Goal: Navigation & Orientation: Understand site structure

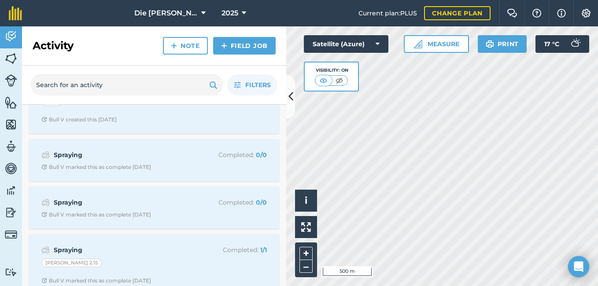
scroll to position [788, 0]
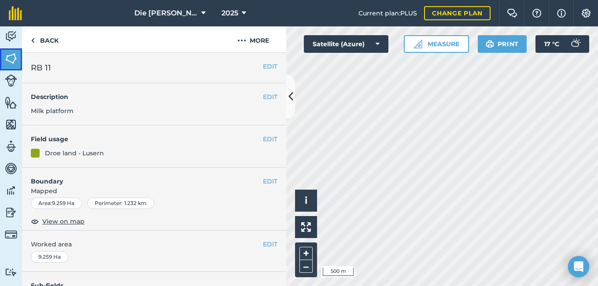
click at [7, 55] on img at bounding box center [11, 58] width 12 height 13
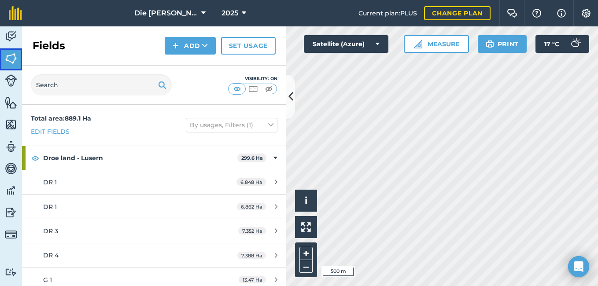
click at [5, 56] on link "Fields" at bounding box center [11, 59] width 22 height 22
click at [377, 41] on icon at bounding box center [377, 44] width 4 height 9
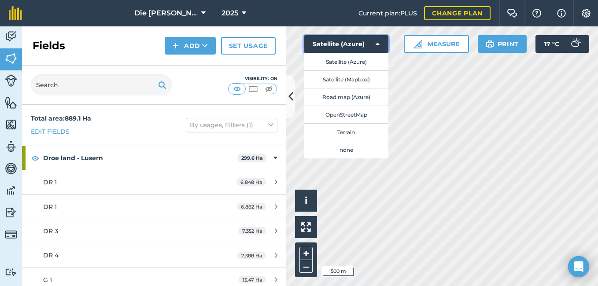
click at [377, 41] on icon at bounding box center [377, 44] width 4 height 9
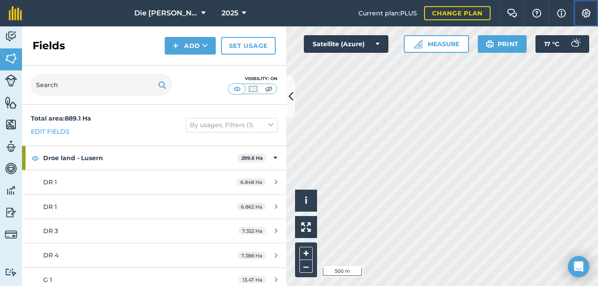
click at [583, 15] on img at bounding box center [585, 13] width 11 height 9
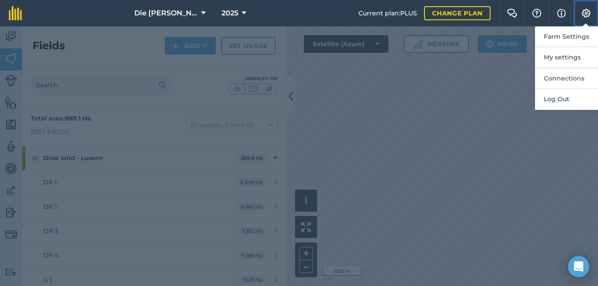
click at [584, 11] on img at bounding box center [585, 13] width 11 height 9
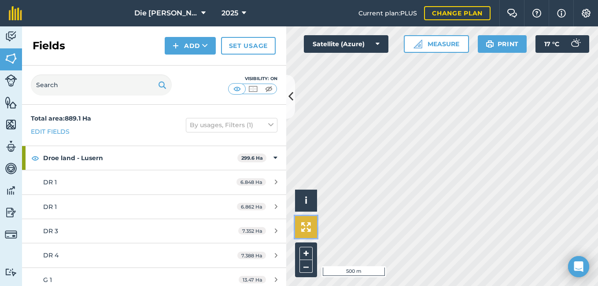
click at [309, 228] on img at bounding box center [306, 227] width 10 height 10
click at [297, 227] on button at bounding box center [306, 227] width 22 height 22
click at [310, 201] on button "i" at bounding box center [306, 201] width 22 height 22
click at [310, 201] on button "›" at bounding box center [306, 201] width 22 height 22
click at [302, 252] on button "+" at bounding box center [305, 253] width 13 height 13
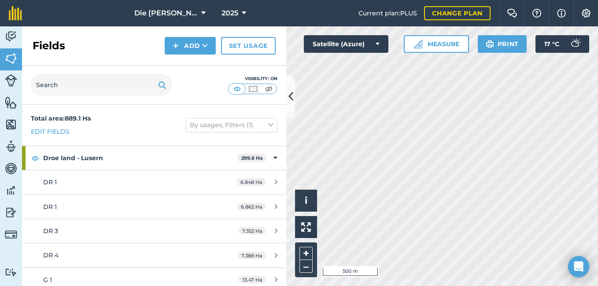
click at [427, 51] on div "Hello i © 2025 TomTom, Microsoft 500 m + – Satellite (Azure) Measure Print 17 °…" at bounding box center [442, 156] width 312 height 260
click at [254, 89] on img at bounding box center [252, 88] width 11 height 9
click at [236, 88] on img at bounding box center [236, 88] width 11 height 9
click at [271, 88] on img at bounding box center [268, 88] width 11 height 9
click at [240, 89] on img at bounding box center [236, 88] width 11 height 9
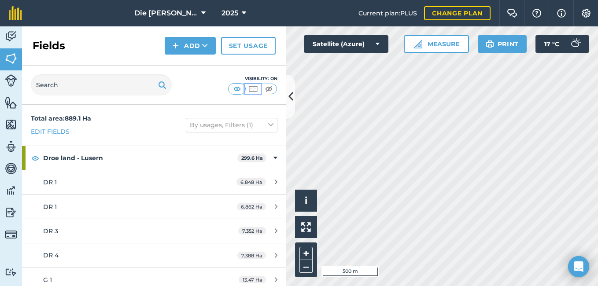
click at [250, 89] on img at bounding box center [252, 88] width 11 height 9
click at [235, 91] on img at bounding box center [236, 88] width 11 height 9
click at [11, 169] on img at bounding box center [11, 168] width 12 height 13
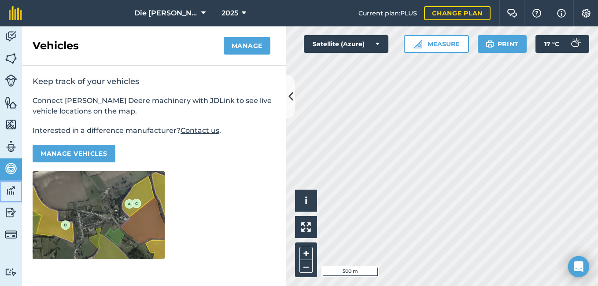
click at [8, 188] on img at bounding box center [11, 190] width 12 height 13
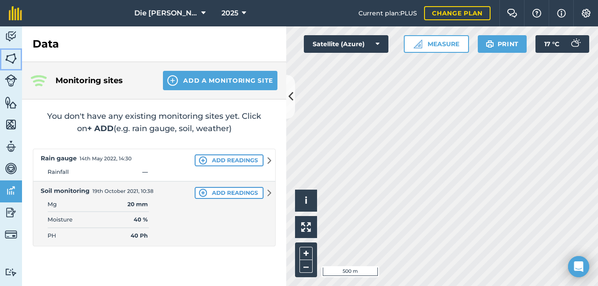
click at [11, 60] on img at bounding box center [11, 58] width 12 height 13
